Goal: Book appointment/travel/reservation

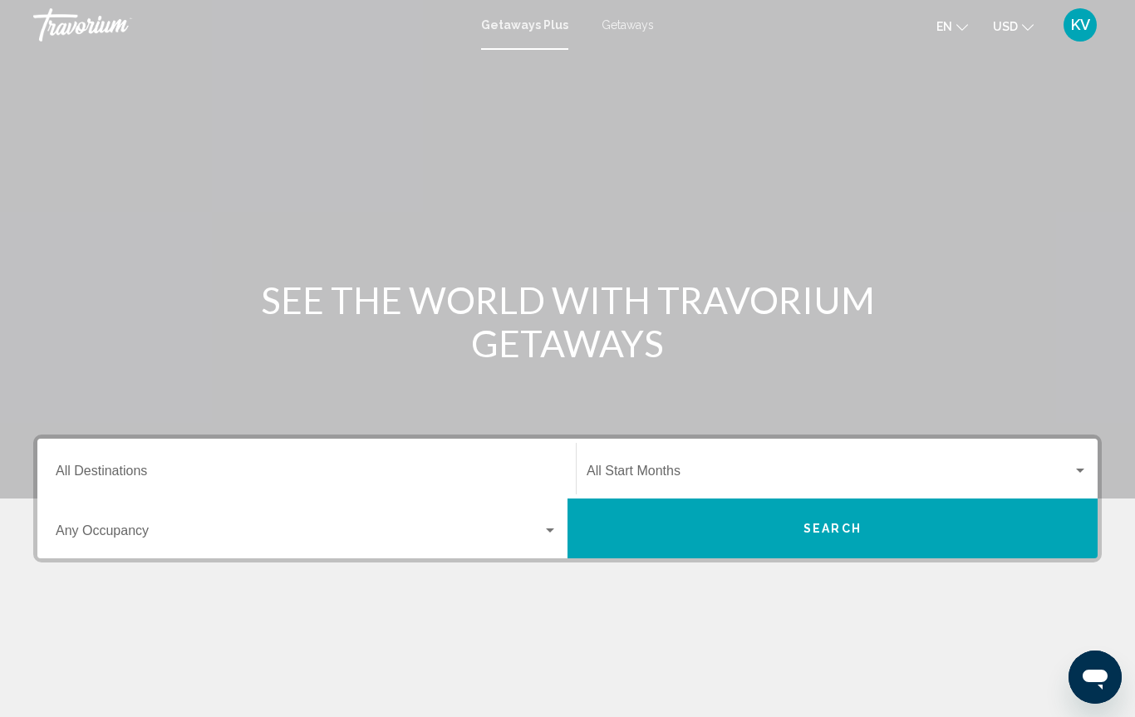
click at [643, 529] on button "Search" at bounding box center [832, 528] width 530 height 60
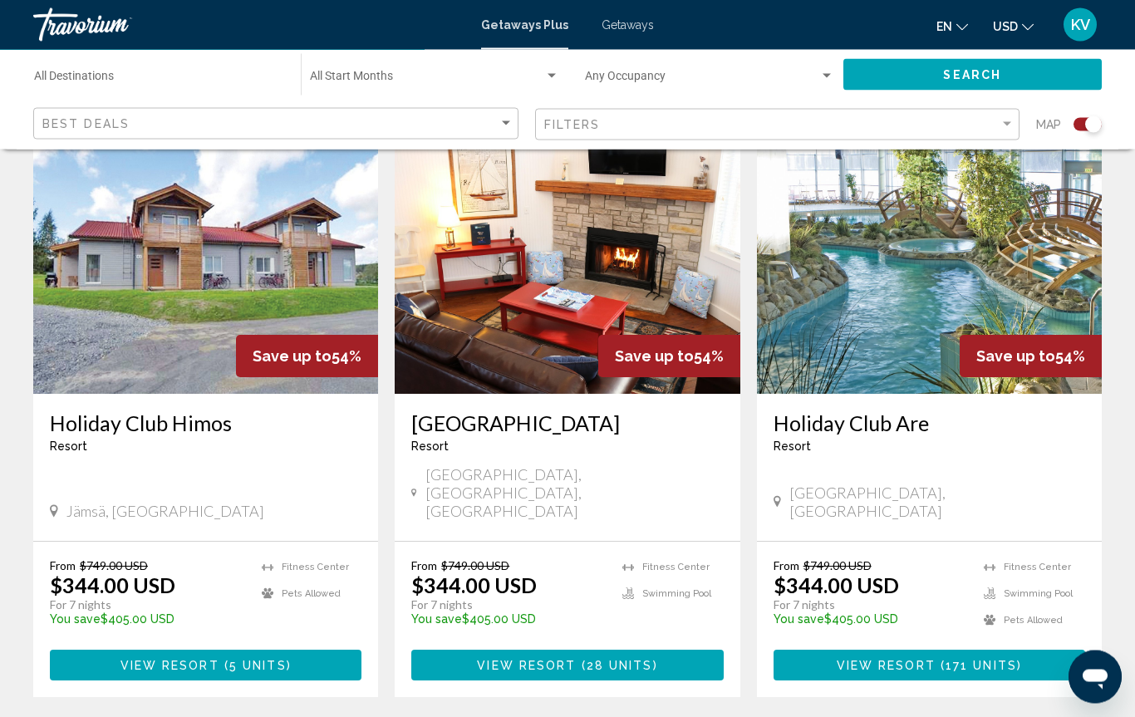
scroll to position [596, 0]
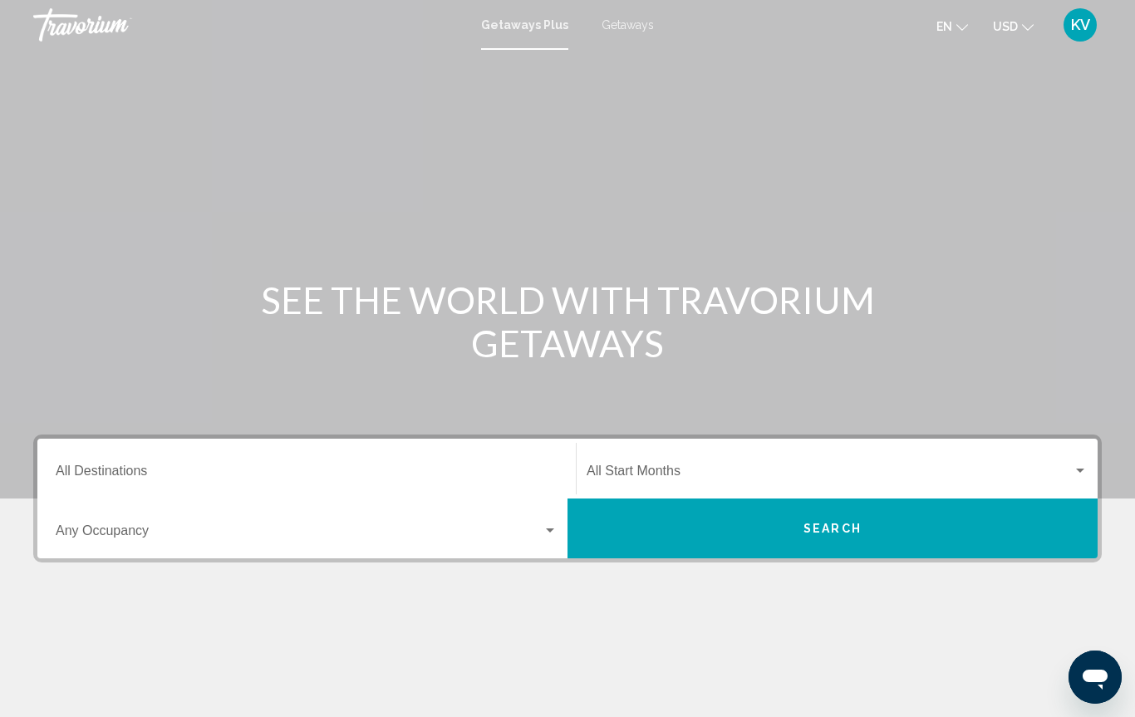
click at [167, 533] on span "Search widget" at bounding box center [299, 534] width 487 height 15
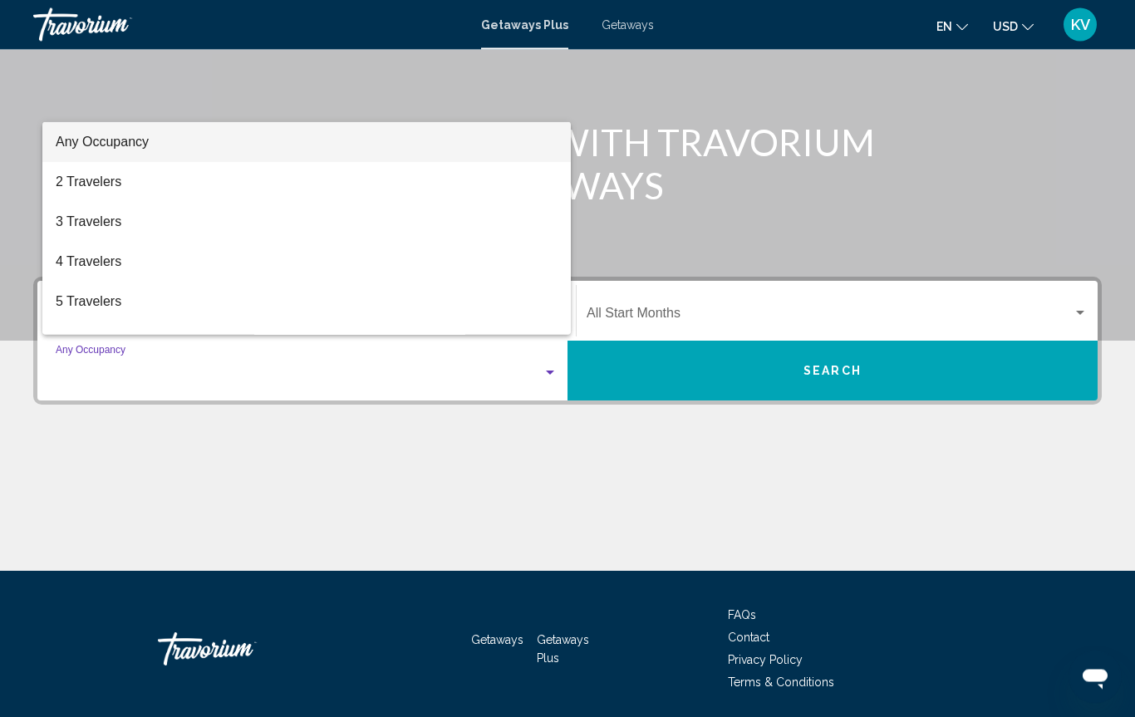
scroll to position [215, 0]
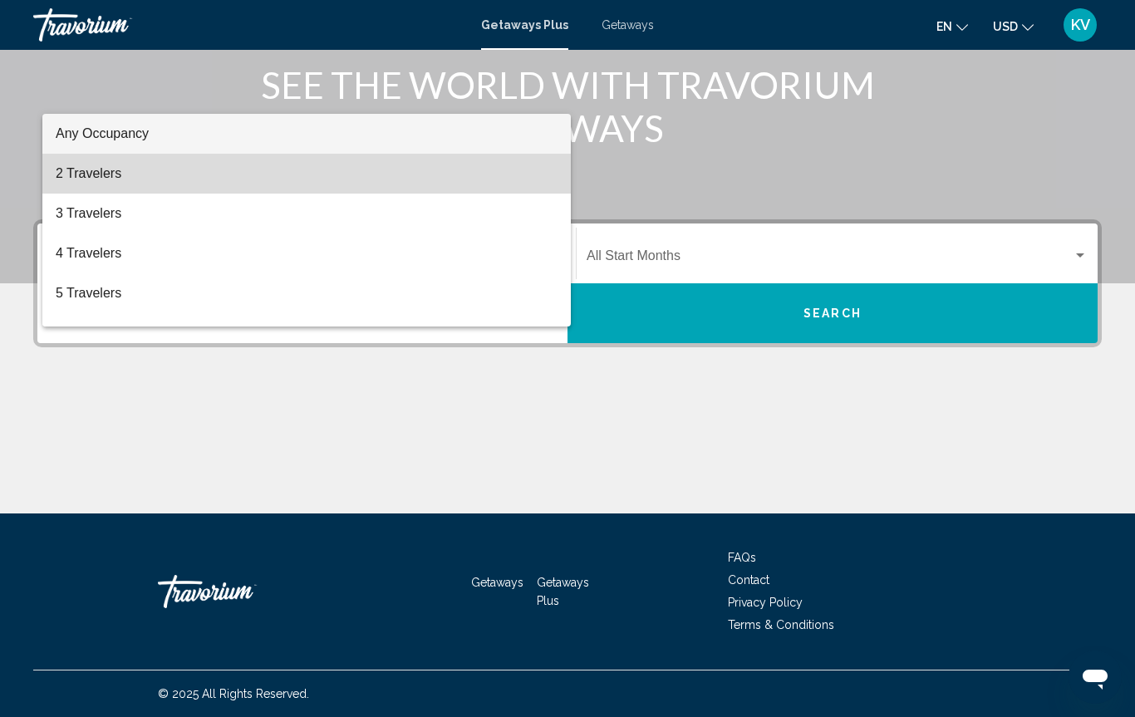
click at [123, 177] on span "2 Travelers" at bounding box center [307, 174] width 502 height 40
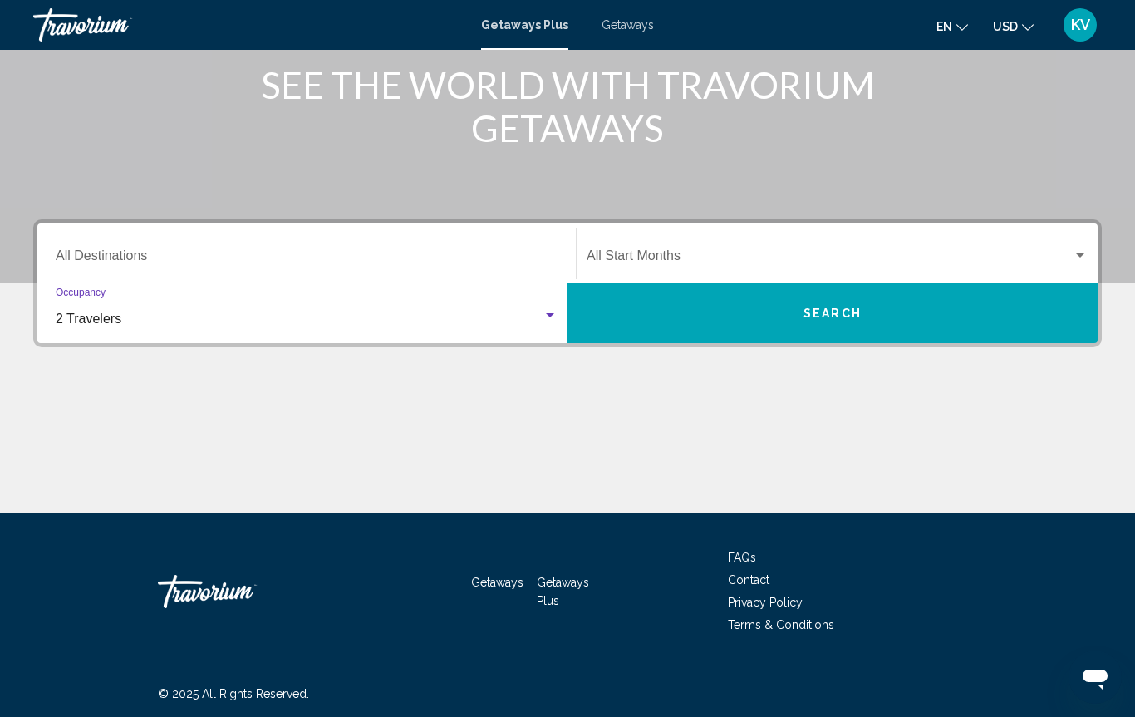
click at [873, 314] on button "Search" at bounding box center [832, 313] width 530 height 60
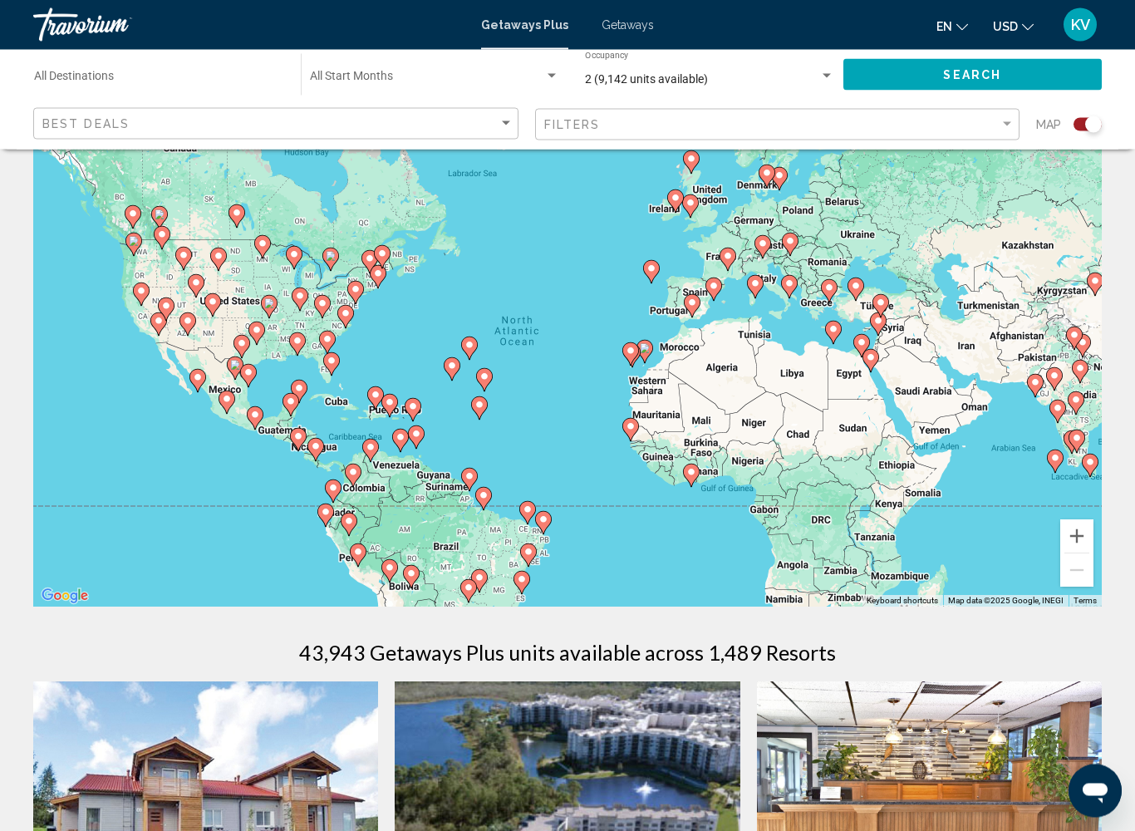
scroll to position [56, 0]
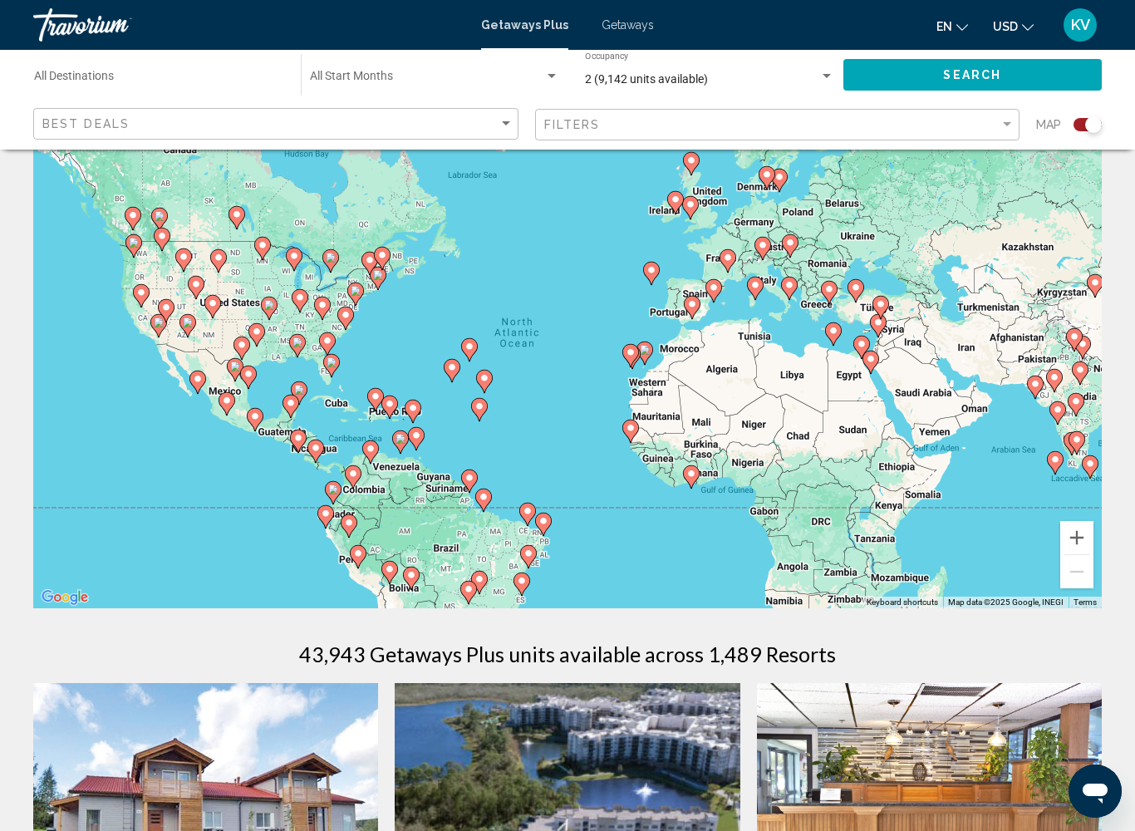
click at [233, 400] on icon "Main content" at bounding box center [226, 404] width 15 height 22
type input "**********"
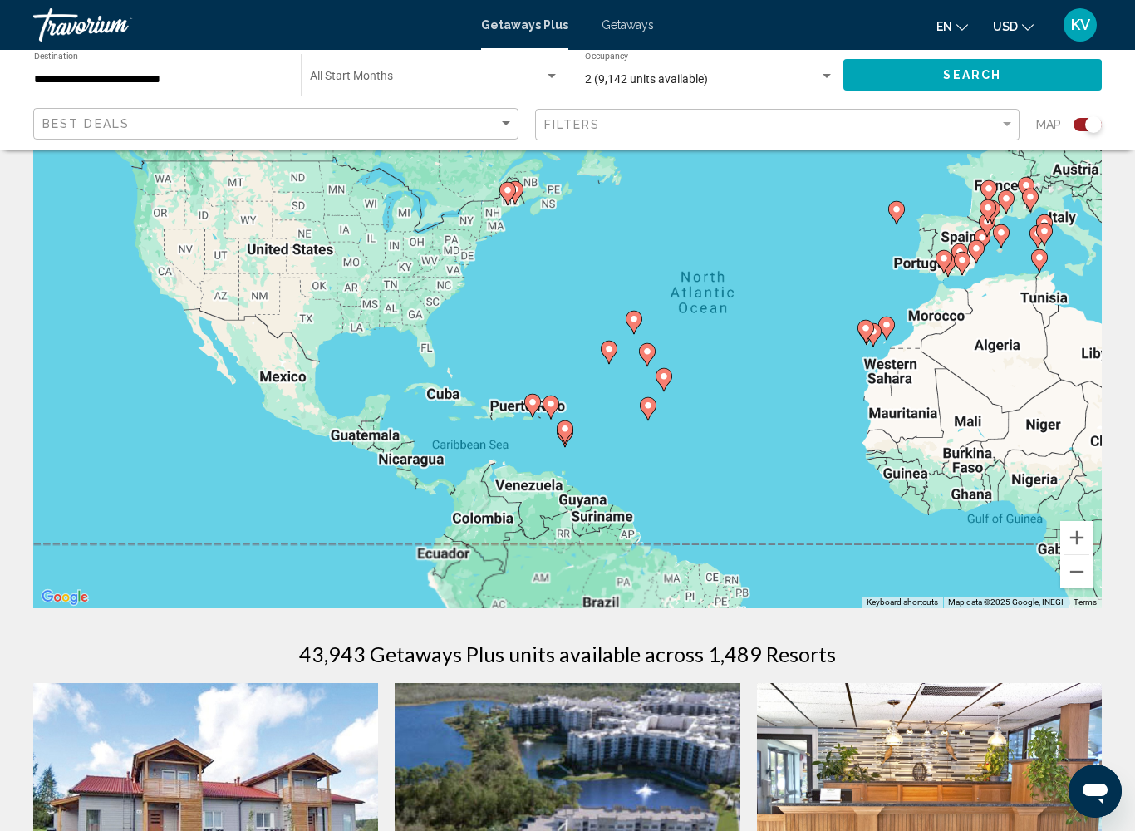
click at [232, 415] on div "To activate drag with keyboard, press Alt + Enter. Once in keyboard drag state,…" at bounding box center [567, 359] width 1068 height 498
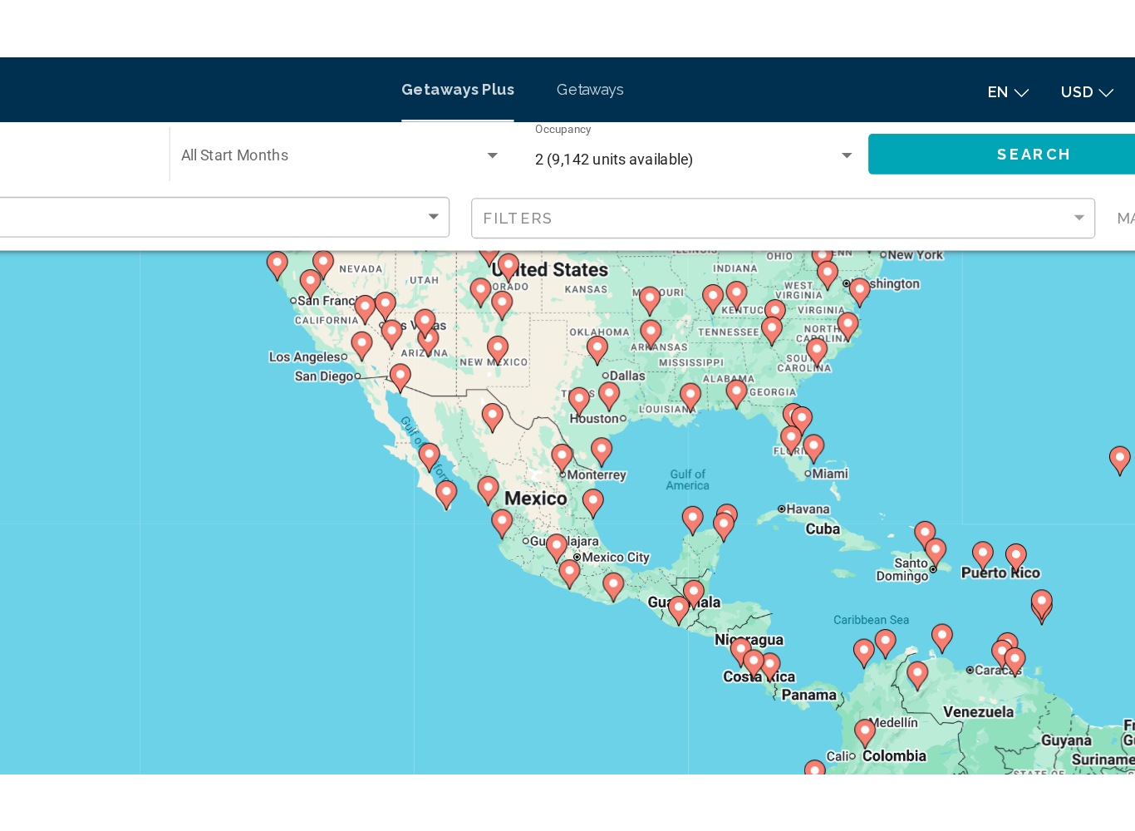
scroll to position [0, 0]
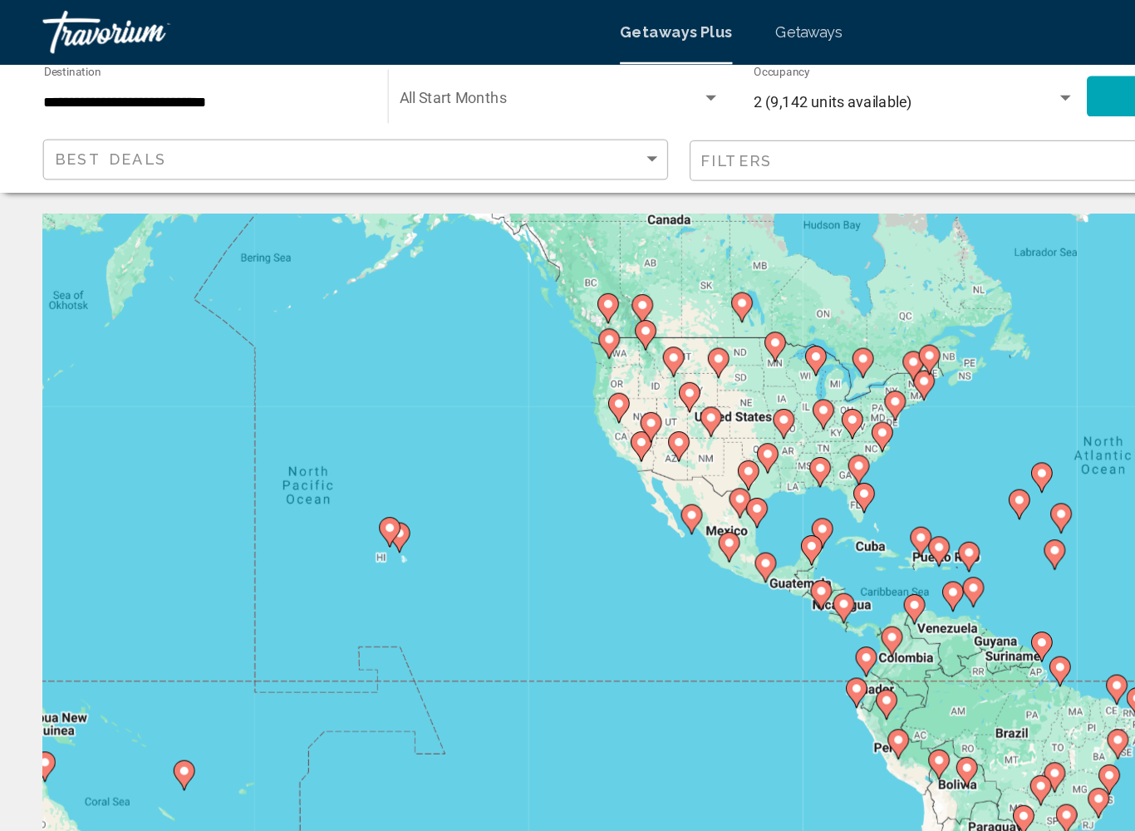
click at [115, 79] on input "**********" at bounding box center [159, 79] width 250 height 13
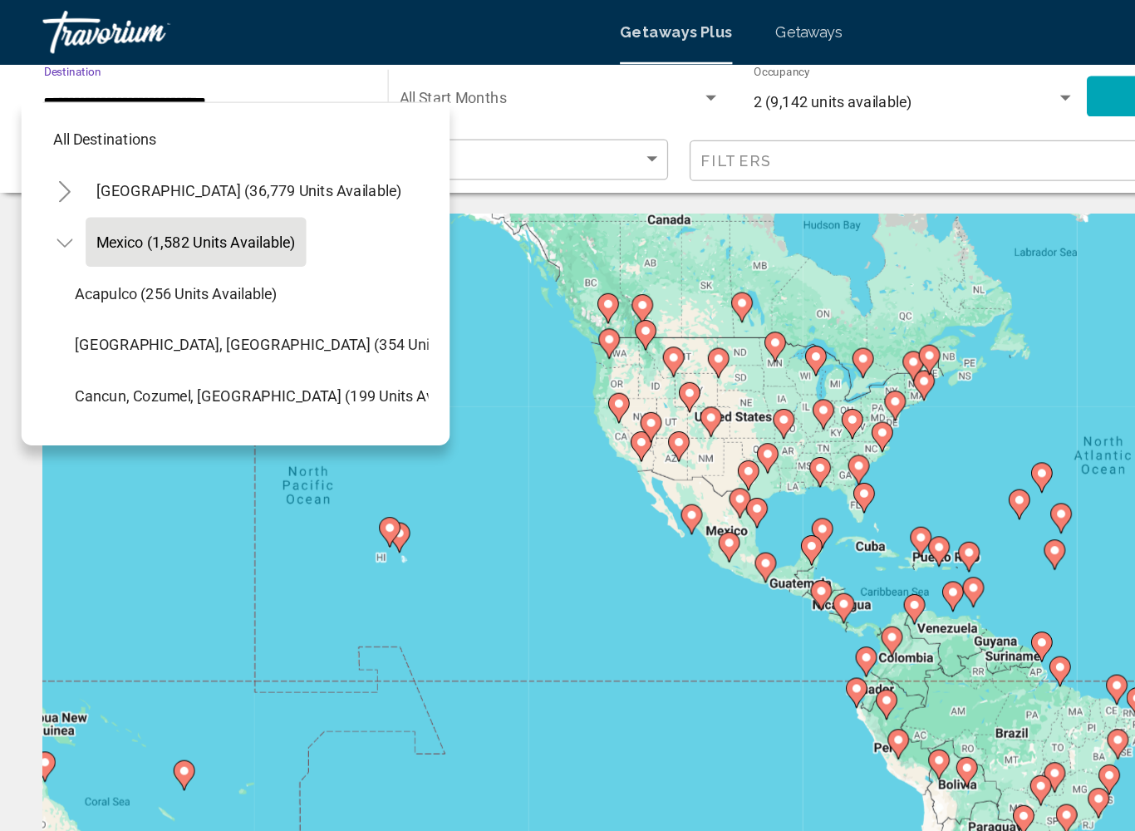
click at [217, 197] on button "Mexico (1,582 units available)" at bounding box center [151, 188] width 171 height 38
